Goal: Information Seeking & Learning: Find specific fact

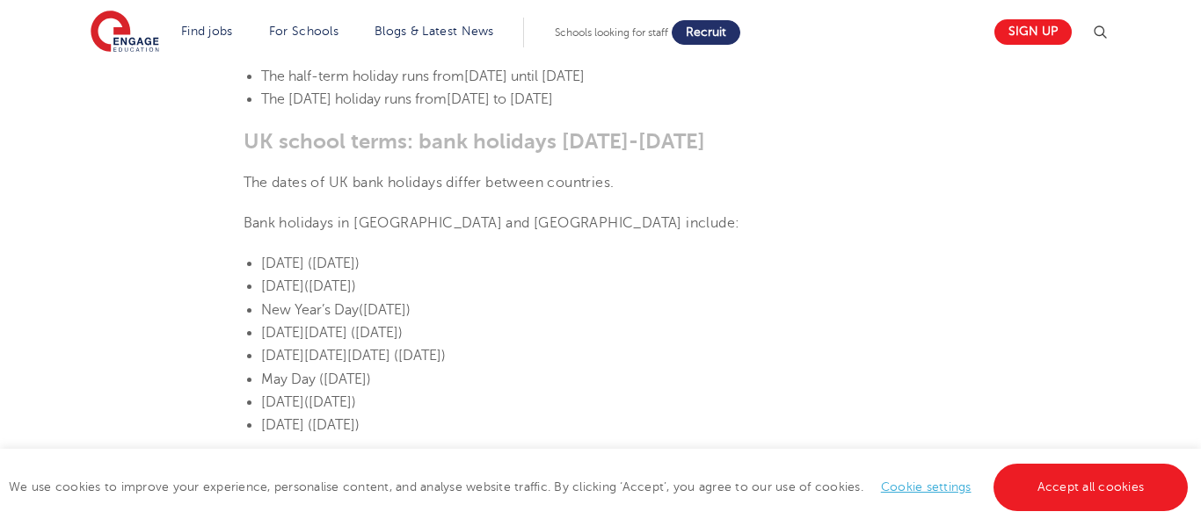
scroll to position [972, 0]
drag, startPoint x: 394, startPoint y: 402, endPoint x: 248, endPoint y: 243, distance: 215.8
click at [248, 250] on ul "[DATE] ([DATE]) [DATE] ([DATE]) New Year’s Day ([DATE]) [DATE][DATE] ([DATE]) […" at bounding box center [600, 342] width 715 height 185
click at [580, 320] on li "[DATE][DATE] ([DATE])" at bounding box center [609, 331] width 697 height 23
drag, startPoint x: 259, startPoint y: 236, endPoint x: 395, endPoint y: 410, distance: 220.5
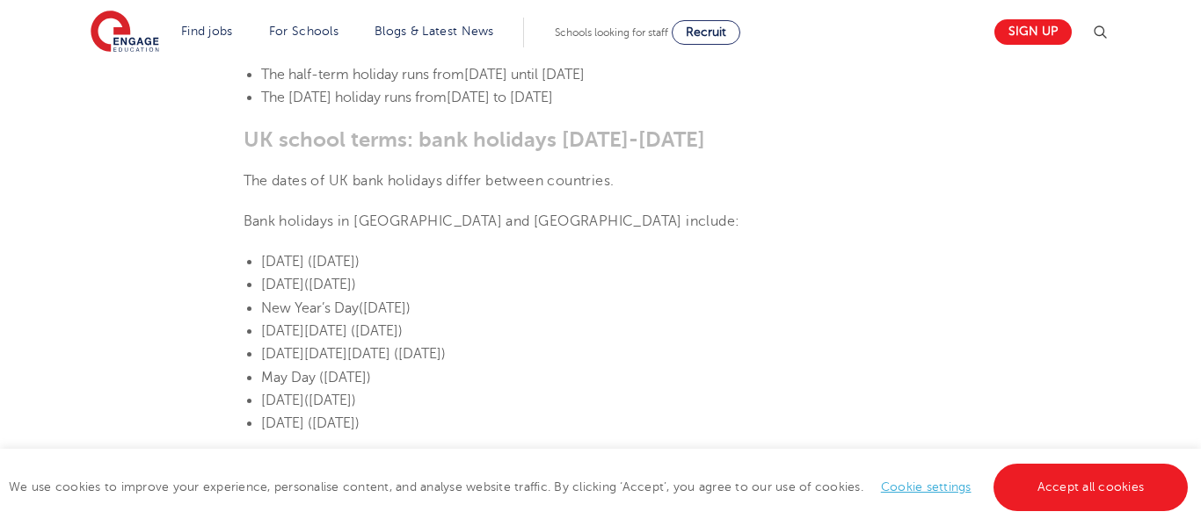
click at [395, 410] on ul "[DATE] ([DATE]) [DATE] ([DATE]) New Year’s Day ([DATE]) [DATE][DATE] ([DATE]) […" at bounding box center [600, 342] width 715 height 185
click at [628, 366] on li "May Day ([DATE])" at bounding box center [609, 377] width 697 height 23
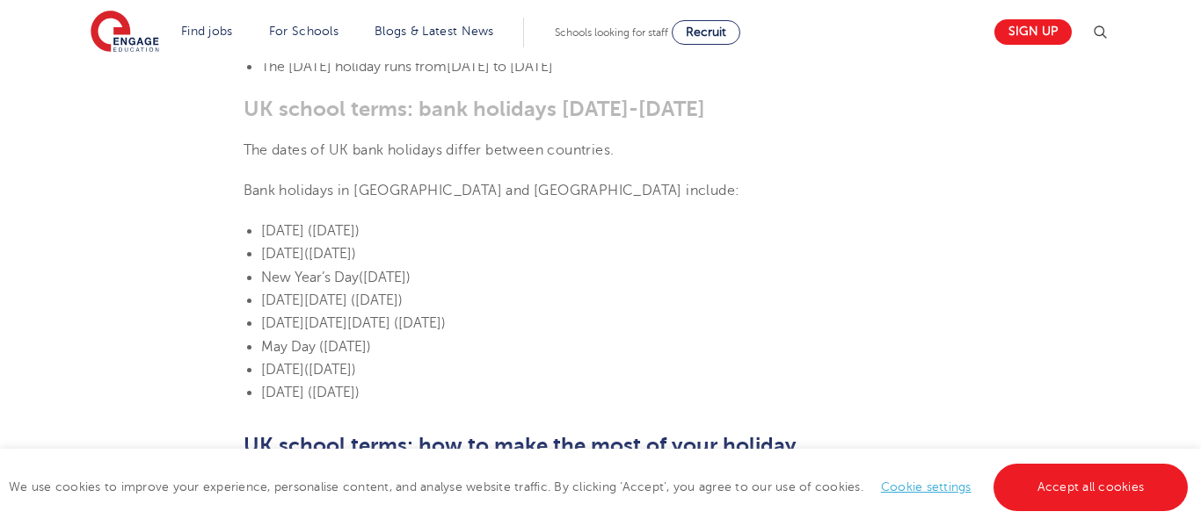
scroll to position [1000, 0]
